Goal: Task Accomplishment & Management: Manage account settings

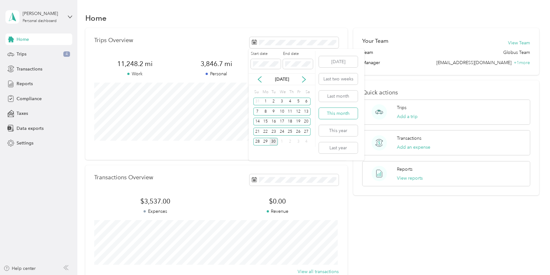
click at [339, 113] on button "This month" at bounding box center [338, 113] width 39 height 11
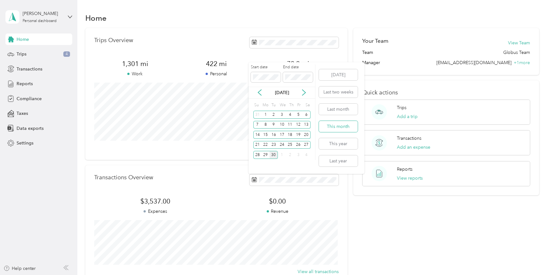
click at [327, 127] on button "This month" at bounding box center [338, 126] width 39 height 11
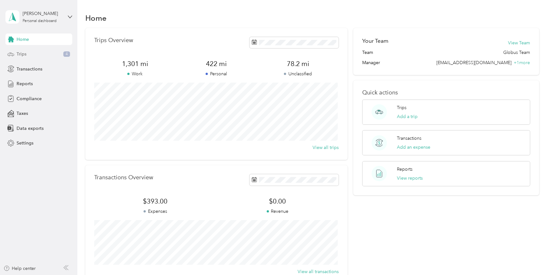
click at [38, 56] on div "Trips 4" at bounding box center [38, 53] width 67 height 11
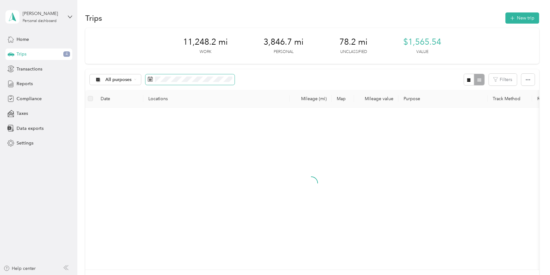
click at [168, 75] on span at bounding box center [190, 79] width 89 height 11
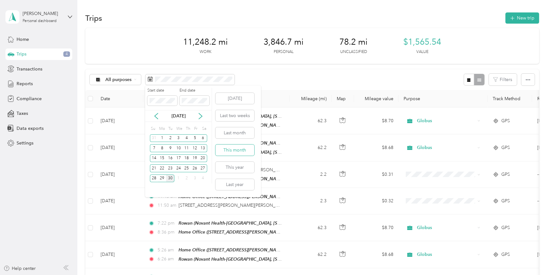
click at [228, 147] on button "This month" at bounding box center [235, 149] width 39 height 11
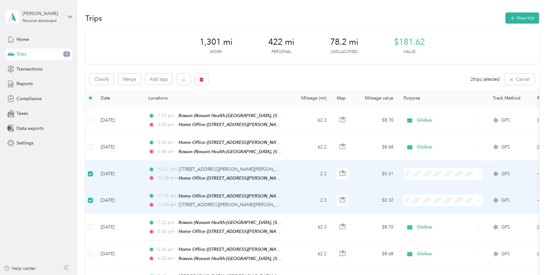
drag, startPoint x: 118, startPoint y: 182, endPoint x: 109, endPoint y: 184, distance: 10.1
click at [109, 184] on td "[DATE]" at bounding box center [120, 174] width 48 height 26
click at [106, 79] on button "Classify" at bounding box center [102, 79] width 24 height 11
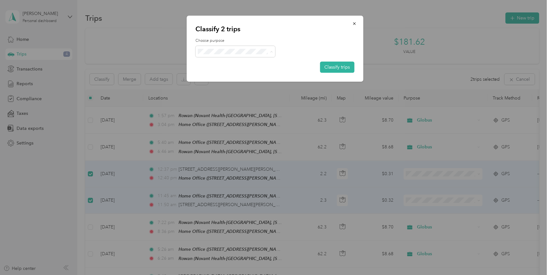
click at [215, 274] on div "Classify 2 trips Choose purpose Classify trips Globus Personal" at bounding box center [273, 275] width 547 height 0
click at [331, 66] on button "Classify trips" at bounding box center [337, 66] width 34 height 11
click at [270, 51] on icon at bounding box center [271, 51] width 3 height 3
click at [262, 72] on span "Personal" at bounding box center [241, 74] width 59 height 7
click at [330, 65] on button "Classify trips" at bounding box center [337, 66] width 34 height 11
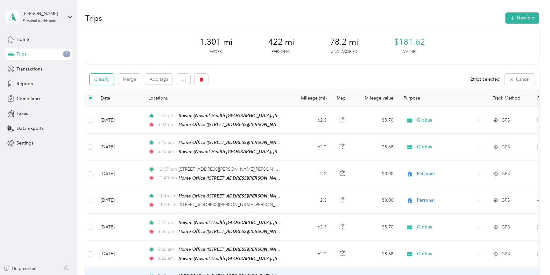
click at [108, 76] on button "Classify" at bounding box center [102, 79] width 24 height 11
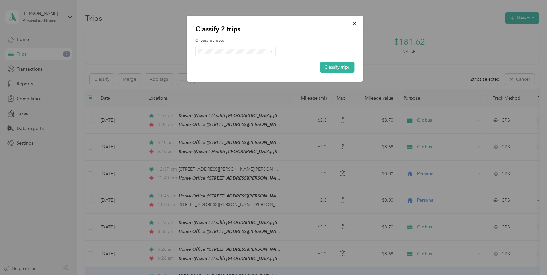
click at [215, 64] on li "Globus" at bounding box center [236, 62] width 80 height 11
click at [331, 68] on button "Classify trips" at bounding box center [337, 66] width 34 height 11
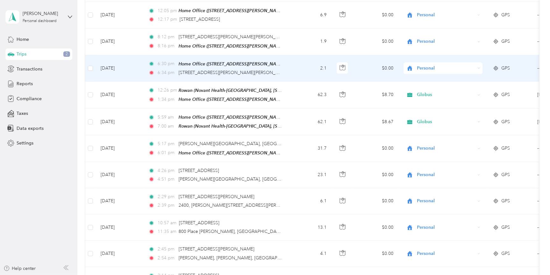
scroll to position [602, 0]
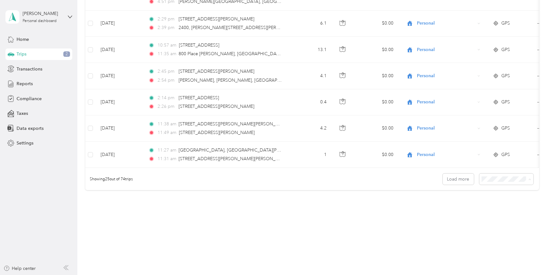
click at [495, 197] on span "50 per load" at bounding box center [495, 198] width 24 height 5
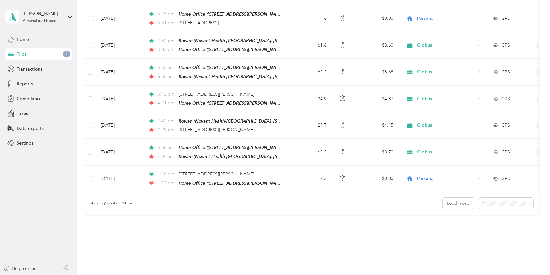
scroll to position [1256, 0]
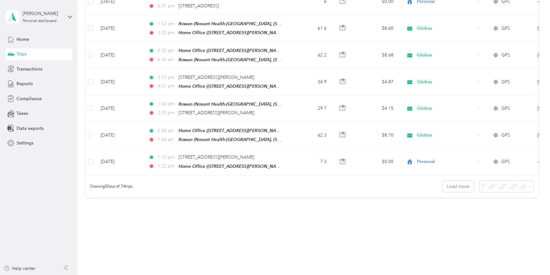
click at [491, 208] on span "100 per load" at bounding box center [496, 208] width 26 height 5
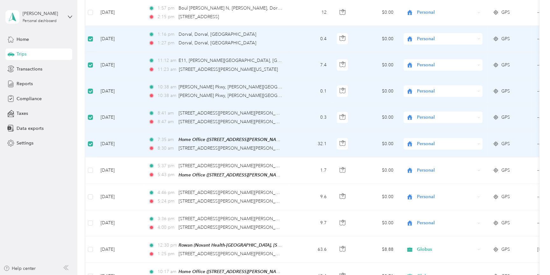
scroll to position [716, 0]
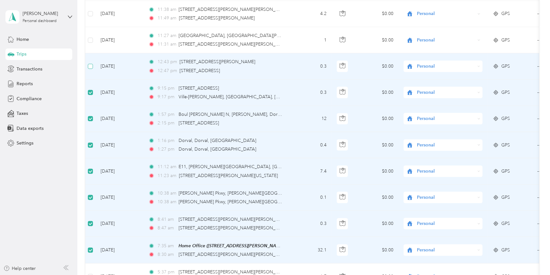
click at [90, 63] on label at bounding box center [90, 66] width 5 height 7
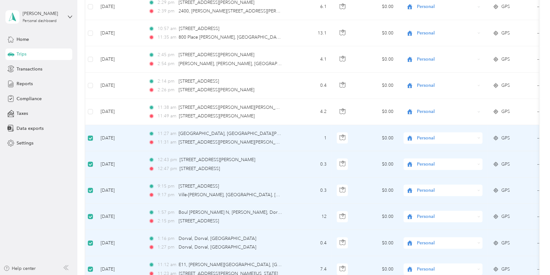
scroll to position [609, 0]
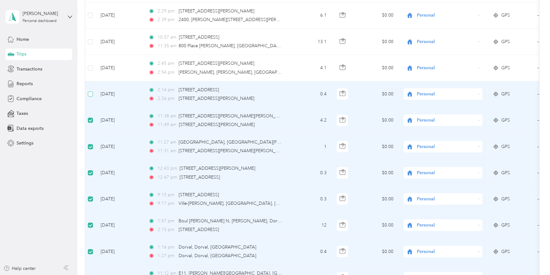
click at [90, 90] on label at bounding box center [90, 93] width 5 height 7
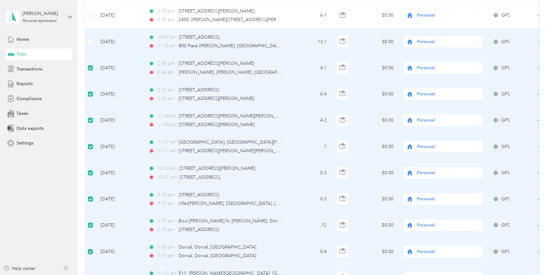
click at [89, 37] on td at bounding box center [90, 42] width 10 height 26
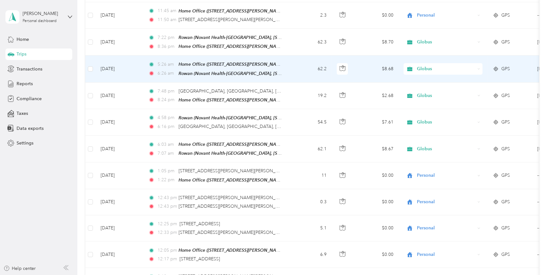
scroll to position [0, 0]
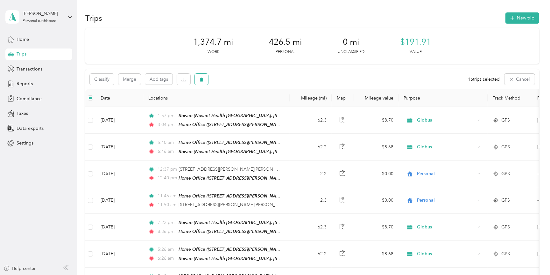
click at [201, 77] on span "button" at bounding box center [201, 78] width 4 height 5
click at [247, 103] on button "Yes" at bounding box center [250, 106] width 12 height 10
click at [522, 18] on button "New trip" at bounding box center [523, 17] width 34 height 11
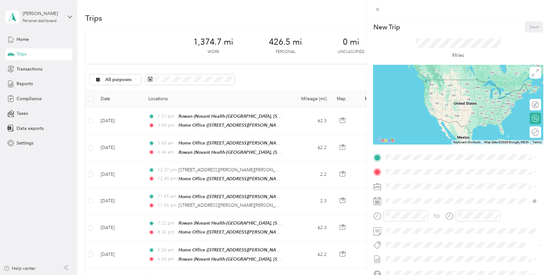
click at [420, 211] on div "Home Office [STREET_ADDRESS][PERSON_NAME][US_STATE]" at bounding box center [466, 216] width 136 height 20
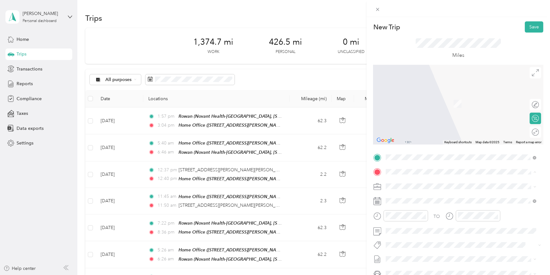
click at [422, 204] on span "Novant Health-[GEOGRAPHIC_DATA], [STREET_ADDRESS][US_STATE]" at bounding box center [457, 207] width 119 height 12
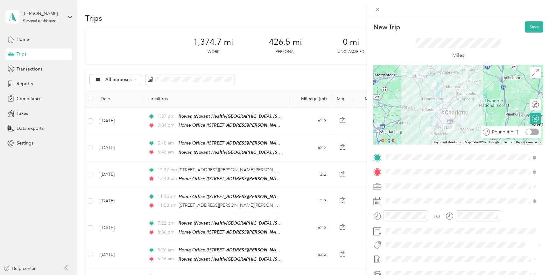
click at [529, 130] on div at bounding box center [532, 131] width 13 height 7
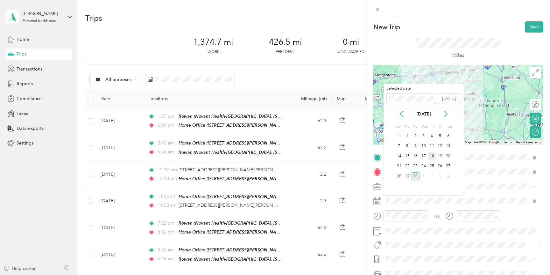
click at [431, 156] on div "18" at bounding box center [432, 156] width 8 height 8
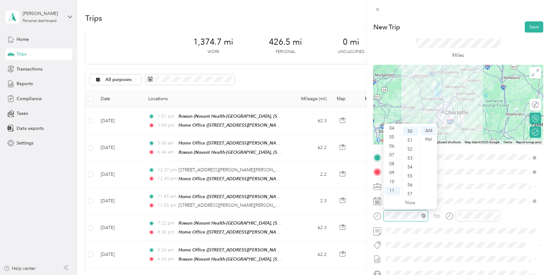
scroll to position [446, 0]
click at [393, 136] on div "05" at bounding box center [392, 137] width 15 height 9
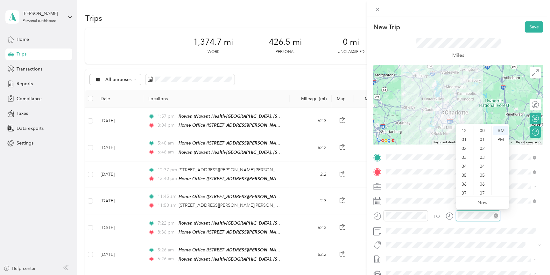
scroll to position [38, 0]
click at [463, 129] on div "04" at bounding box center [464, 128] width 15 height 9
click at [484, 132] on div "00" at bounding box center [483, 130] width 15 height 9
click at [500, 137] on div "PM" at bounding box center [500, 139] width 15 height 9
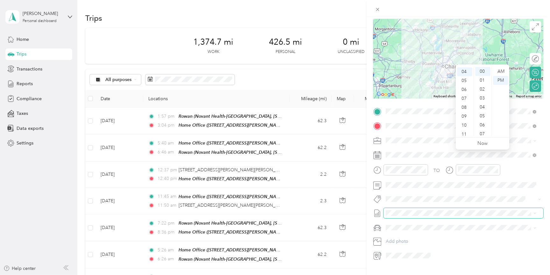
scroll to position [59, 0]
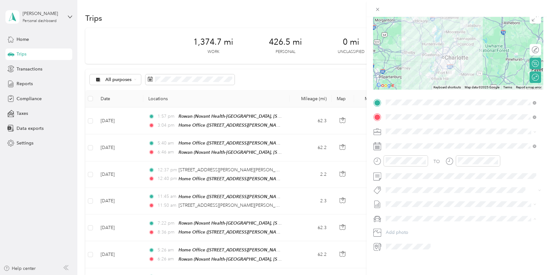
click at [416, 223] on span "INFINITI QX60" at bounding box center [403, 224] width 30 height 5
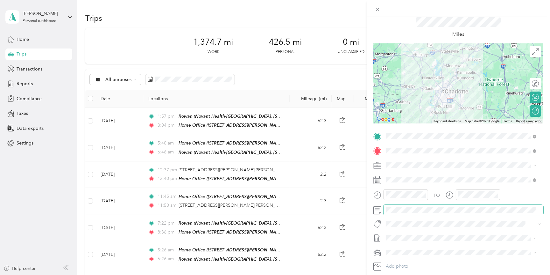
scroll to position [0, 0]
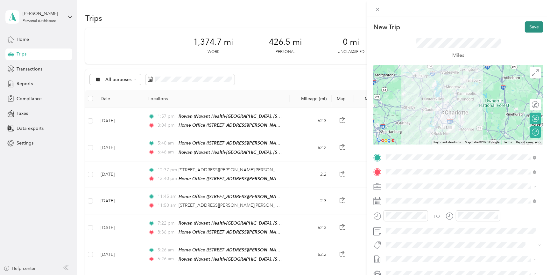
click at [530, 27] on button "Save" at bounding box center [534, 26] width 18 height 11
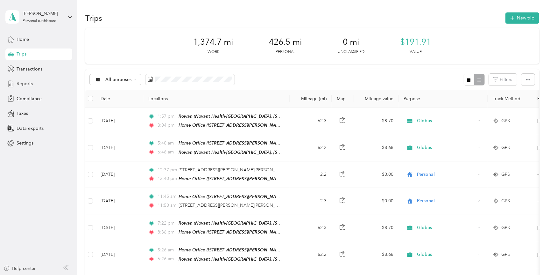
click at [20, 82] on span "Reports" at bounding box center [25, 83] width 16 height 7
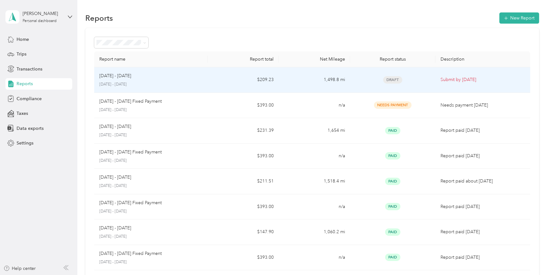
click at [205, 78] on td "[DATE] - [DATE] [DATE] - [DATE]" at bounding box center [151, 79] width 114 height 25
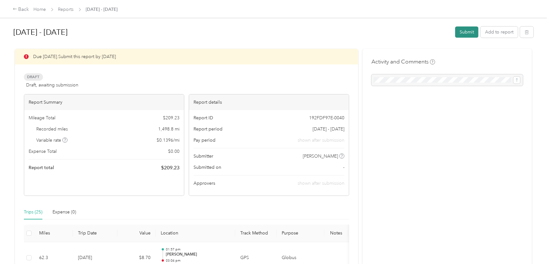
click at [466, 30] on button "Submit" at bounding box center [467, 31] width 23 height 11
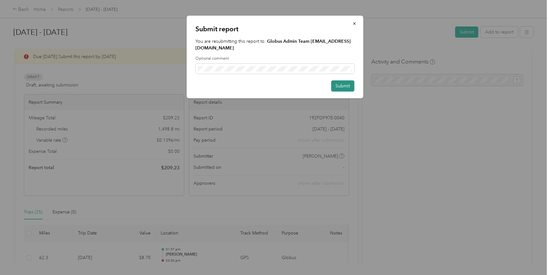
click at [345, 87] on button "Submit" at bounding box center [343, 85] width 23 height 11
